Goal: Use online tool/utility: Use online tool/utility

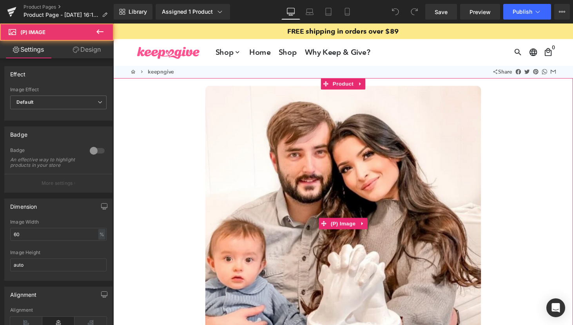
drag, startPoint x: 304, startPoint y: 176, endPoint x: 310, endPoint y: 190, distance: 14.9
click at [310, 190] on div "Sale Off" at bounding box center [350, 230] width 474 height 285
click at [342, 223] on img at bounding box center [350, 230] width 285 height 285
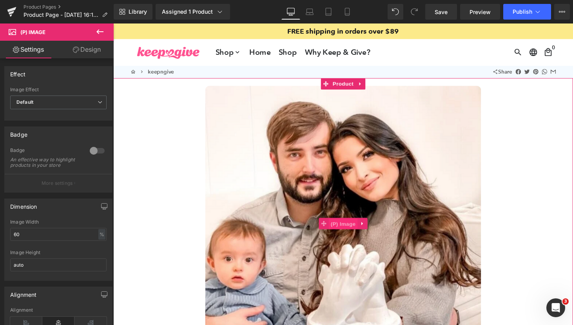
click at [346, 229] on span "(P) Image" at bounding box center [351, 231] width 30 height 12
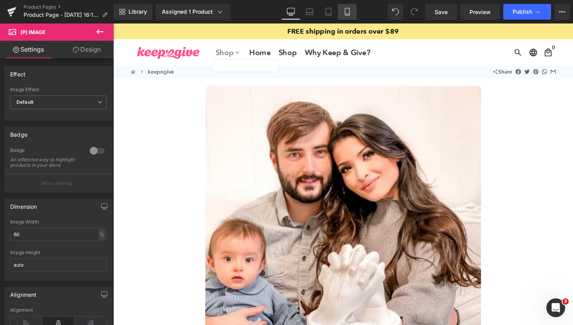
click at [342, 15] on link "Mobile" at bounding box center [347, 12] width 19 height 16
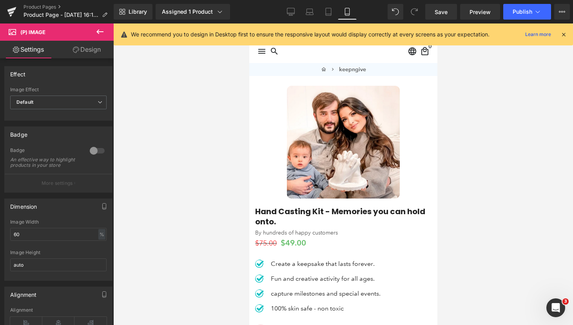
scroll to position [2, 0]
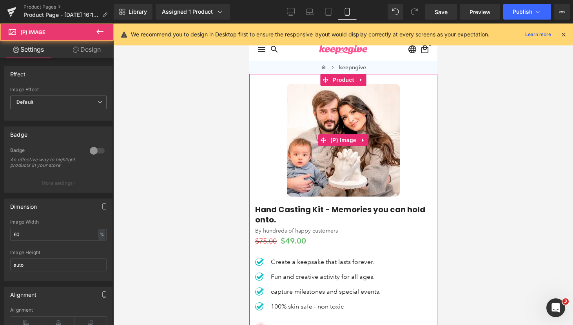
click at [331, 172] on img at bounding box center [343, 140] width 113 height 113
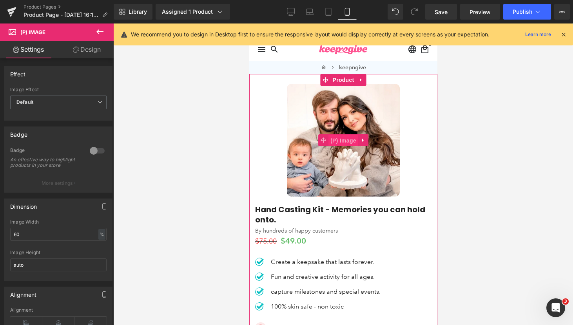
click at [343, 140] on span "(P) Image" at bounding box center [343, 141] width 30 height 12
click at [363, 141] on icon at bounding box center [362, 141] width 5 height 6
click at [323, 137] on link "(P) Image" at bounding box center [323, 140] width 40 height 12
click at [319, 138] on span at bounding box center [323, 140] width 10 height 12
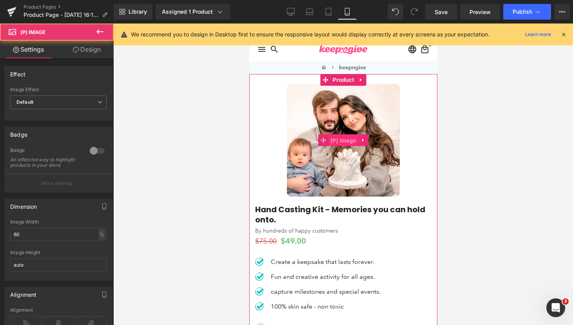
click at [337, 140] on span "(P) Image" at bounding box center [343, 141] width 30 height 12
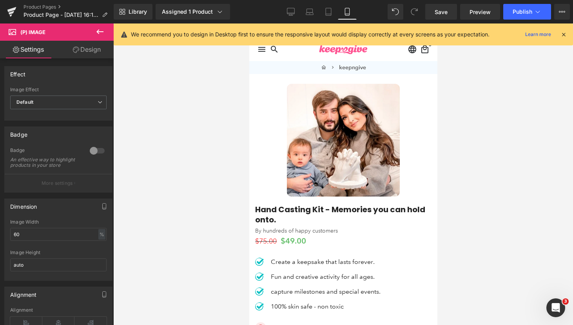
click at [101, 27] on icon at bounding box center [99, 31] width 9 height 9
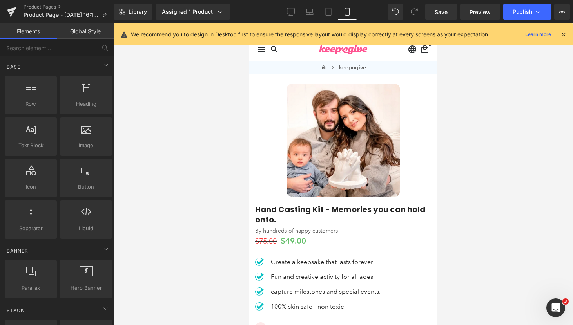
click at [298, 160] on img at bounding box center [343, 140] width 113 height 113
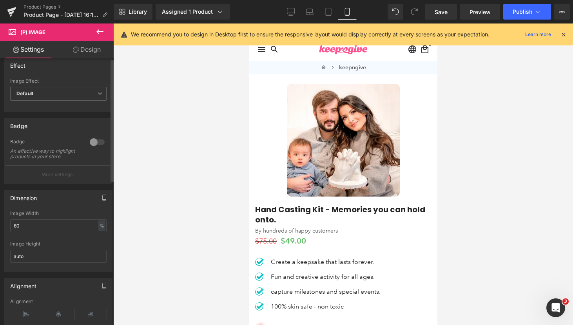
scroll to position [0, 0]
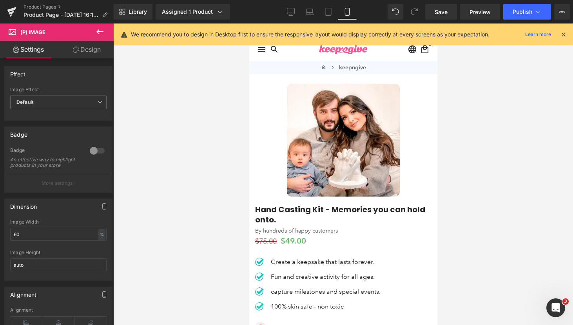
click at [99, 50] on link "Design" at bounding box center [86, 50] width 57 height 18
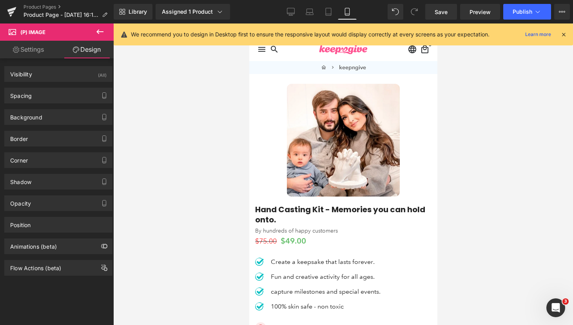
click at [36, 51] on link "Settings" at bounding box center [28, 50] width 57 height 18
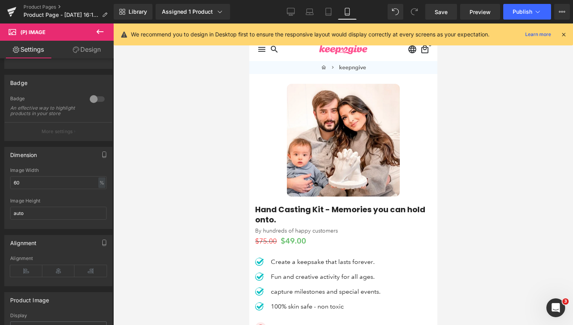
scroll to position [55, 0]
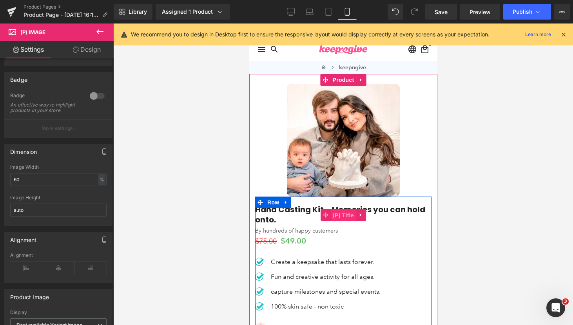
click at [331, 215] on span "(P) Title" at bounding box center [342, 216] width 25 height 12
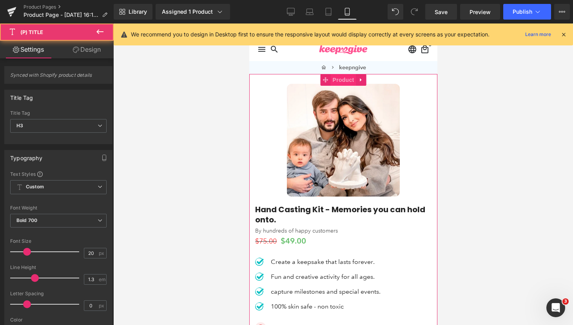
click at [348, 81] on span "Product" at bounding box center [342, 80] width 25 height 12
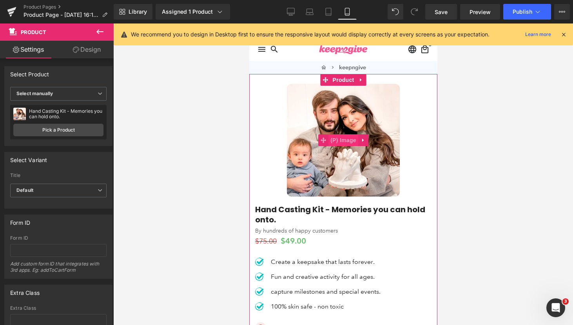
click at [344, 140] on span "(P) Image" at bounding box center [343, 140] width 30 height 12
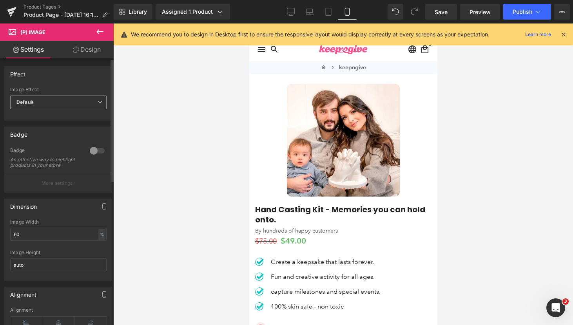
click at [59, 98] on span "Default" at bounding box center [58, 103] width 96 height 14
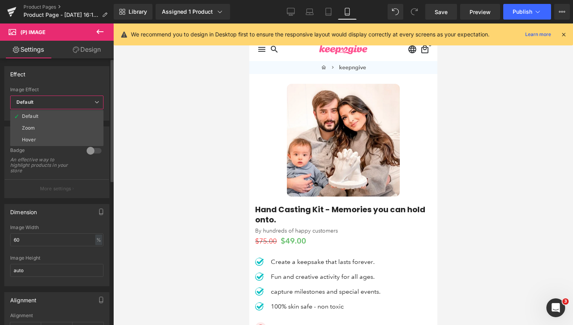
click at [81, 79] on div "Effect" at bounding box center [57, 74] width 104 height 15
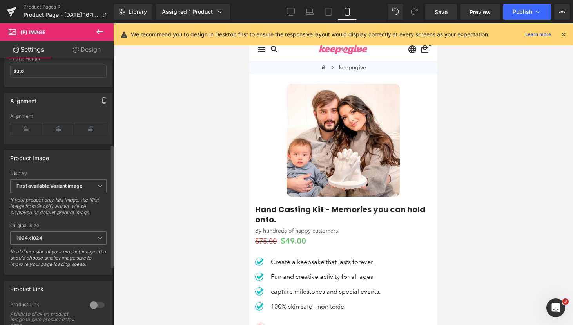
scroll to position [201, 0]
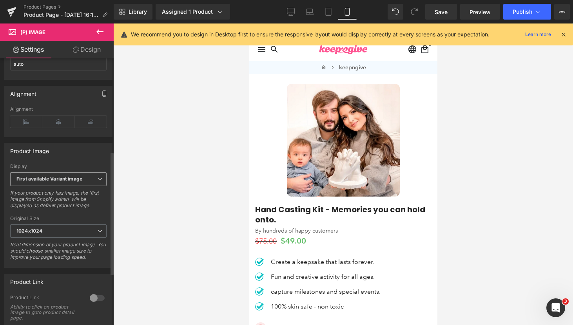
click at [82, 182] on b "First available Variant image" at bounding box center [49, 179] width 66 height 6
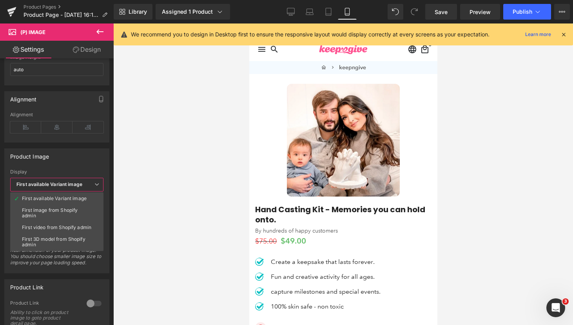
click at [144, 218] on div at bounding box center [343, 175] width 460 height 302
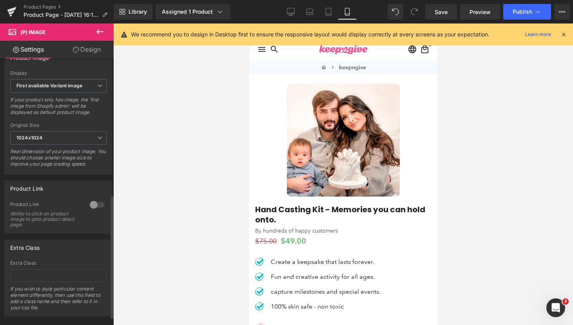
scroll to position [313, 0]
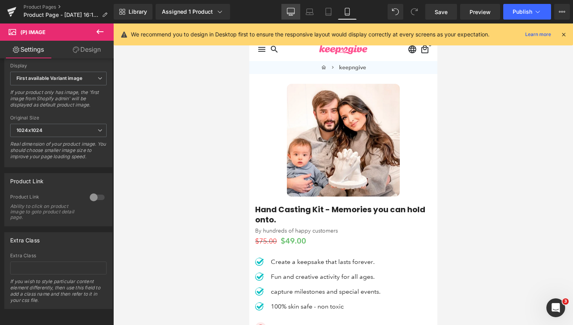
click at [293, 11] on icon at bounding box center [291, 12] width 8 height 8
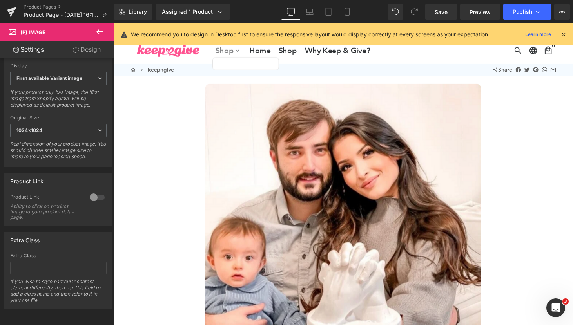
scroll to position [0, 0]
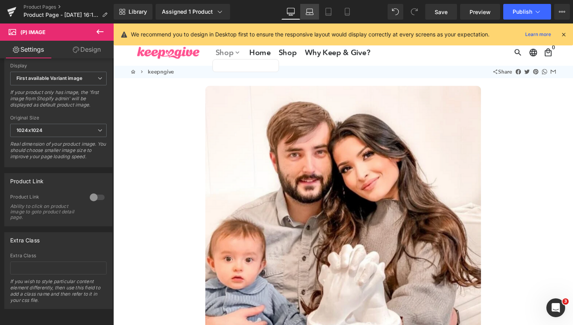
click at [309, 12] on icon at bounding box center [310, 12] width 8 height 8
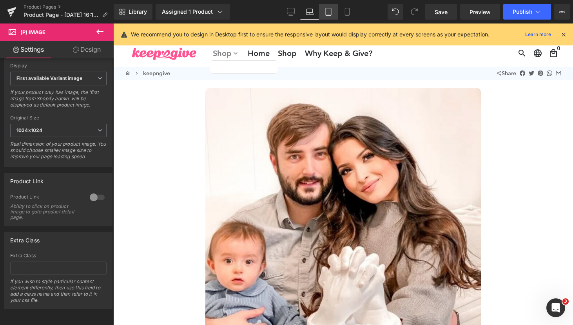
click at [328, 14] on icon at bounding box center [329, 12] width 8 height 8
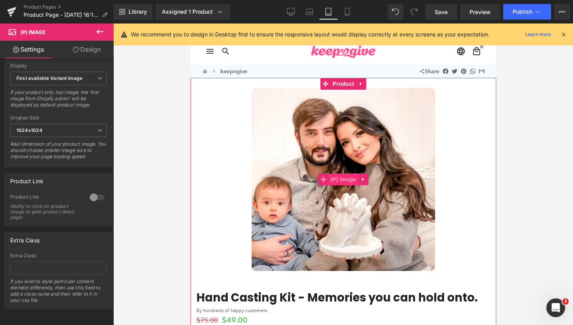
click at [329, 175] on span "(P) Image" at bounding box center [343, 180] width 30 height 12
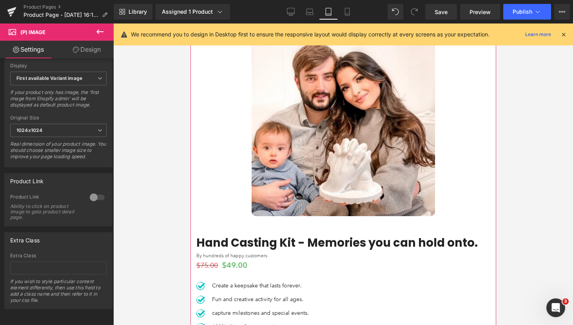
scroll to position [23, 0]
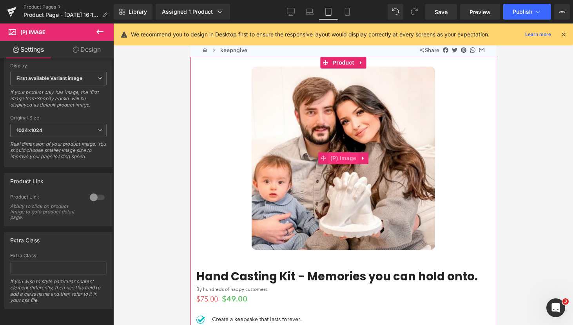
click at [341, 160] on span "(P) Image" at bounding box center [343, 158] width 30 height 12
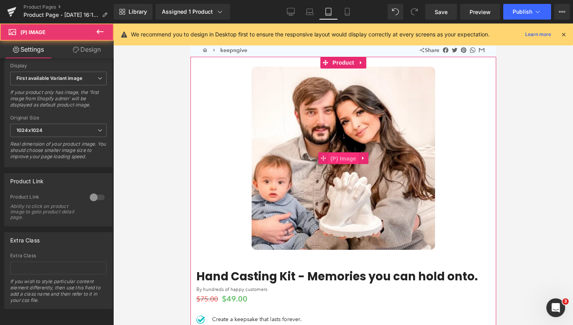
click at [341, 160] on span "(P) Image" at bounding box center [343, 159] width 30 height 12
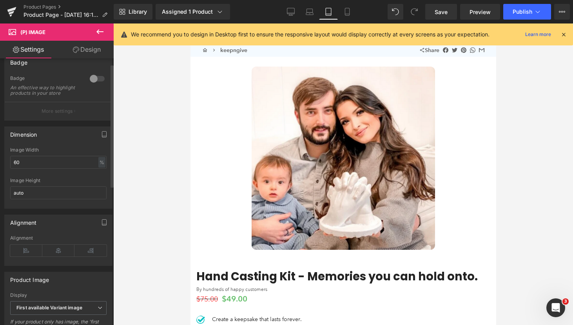
scroll to position [5, 0]
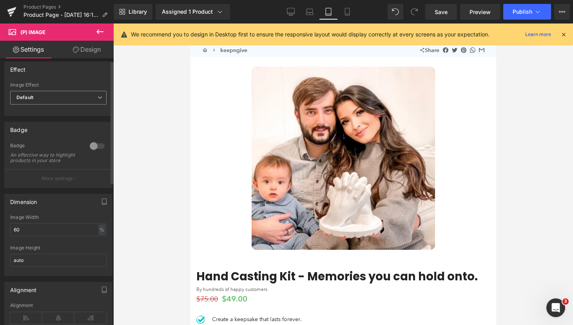
click at [79, 93] on span "Default" at bounding box center [58, 98] width 96 height 14
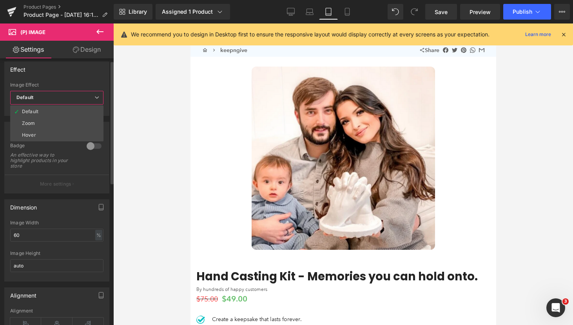
click at [79, 93] on span "Default" at bounding box center [56, 98] width 93 height 14
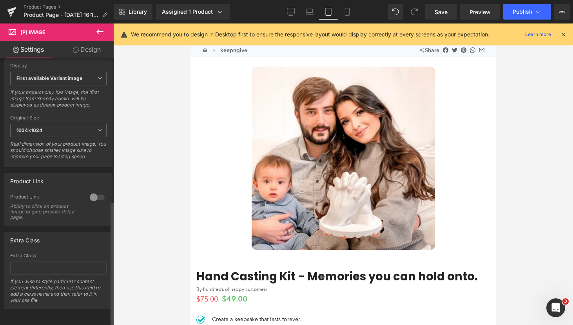
scroll to position [313, 0]
click at [192, 14] on div "Assigned 1 Product" at bounding box center [193, 12] width 62 height 8
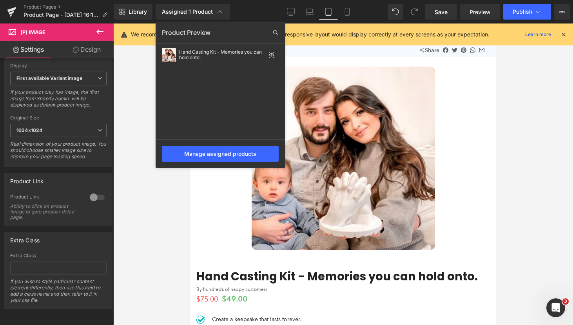
click at [439, 172] on div at bounding box center [343, 175] width 460 height 302
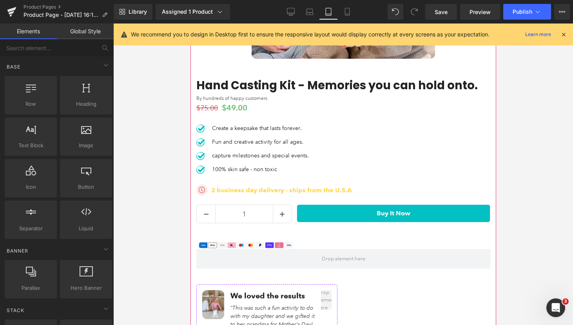
scroll to position [0, 0]
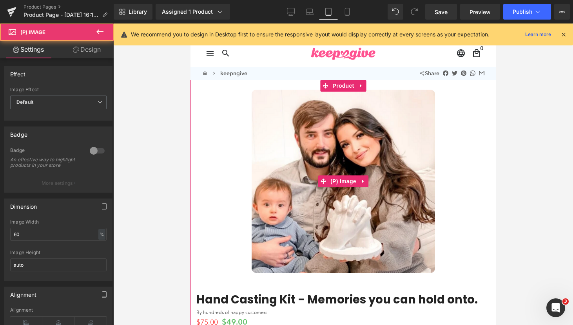
click at [338, 192] on img at bounding box center [342, 181] width 183 height 183
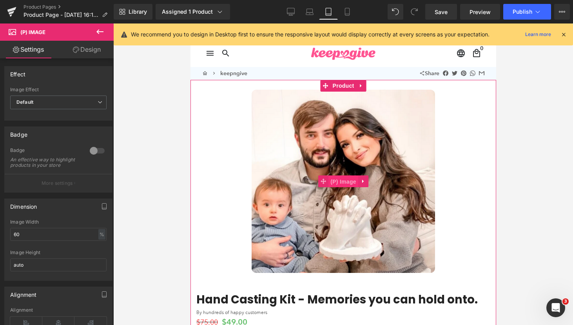
click at [342, 180] on span "(P) Image" at bounding box center [343, 182] width 30 height 12
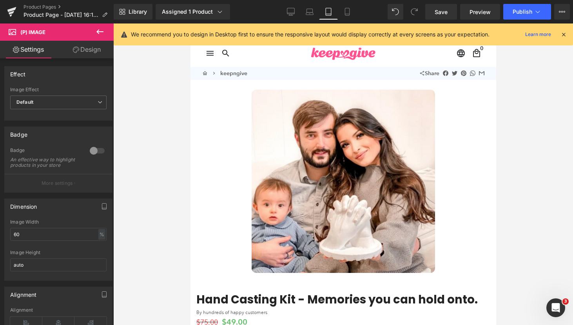
click at [100, 51] on link "Design" at bounding box center [86, 50] width 57 height 18
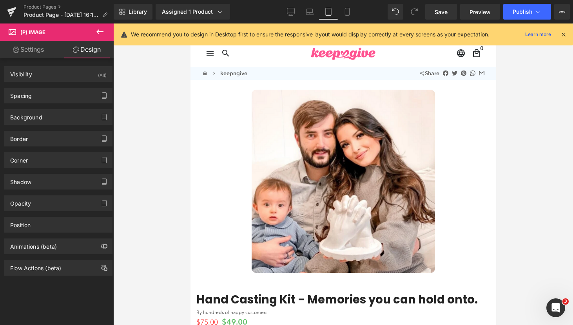
click at [100, 51] on link "Design" at bounding box center [86, 50] width 57 height 18
